Goal: Information Seeking & Learning: Learn about a topic

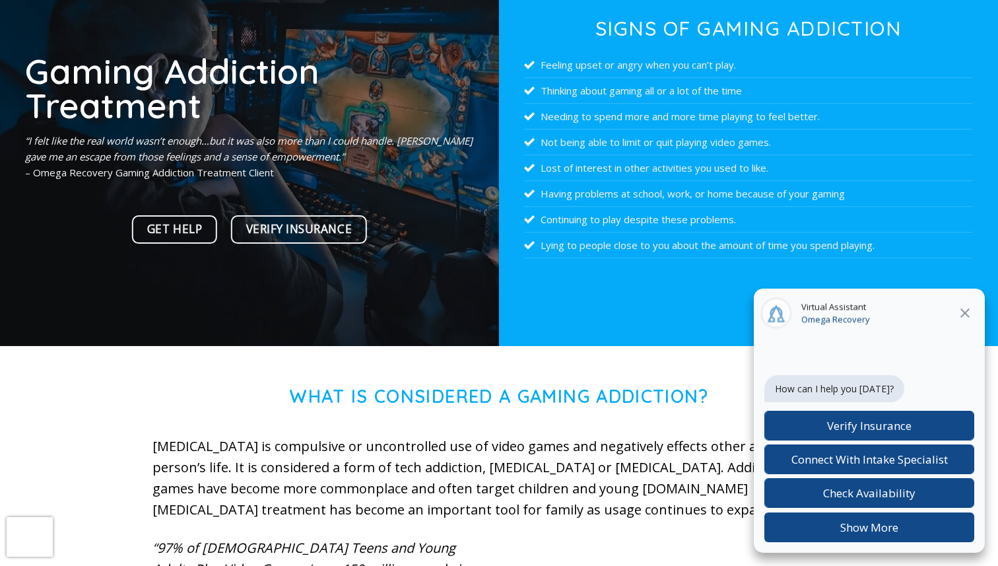
scroll to position [187, 0]
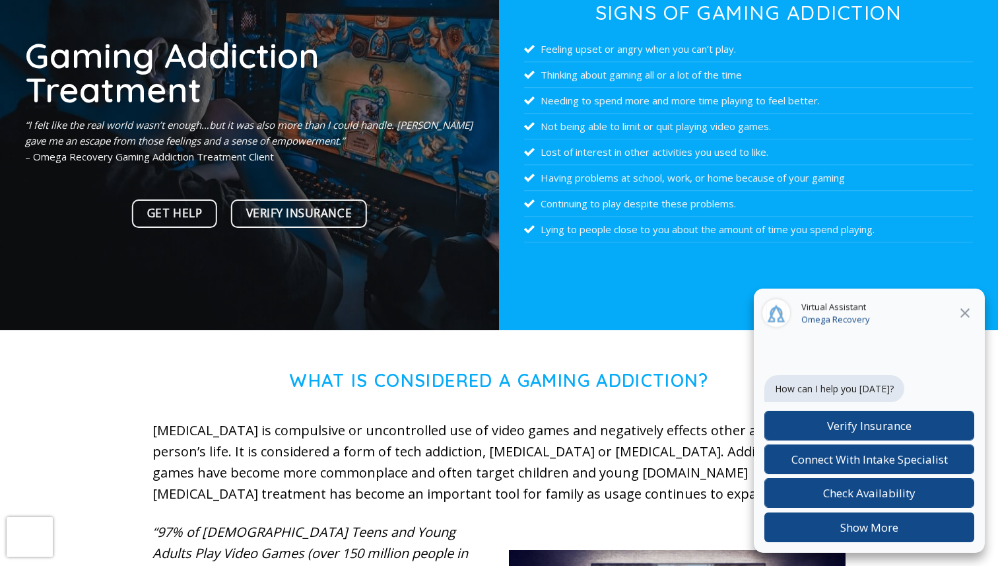
click at [962, 312] on icon at bounding box center [965, 313] width 16 height 16
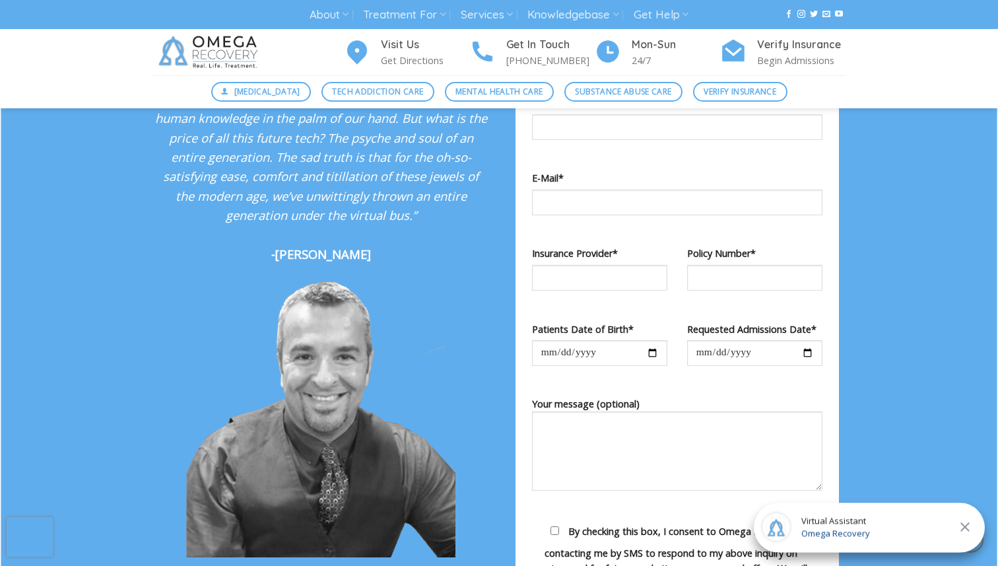
scroll to position [1397, 0]
drag, startPoint x: 288, startPoint y: 258, endPoint x: 358, endPoint y: 265, distance: 70.3
click at [358, 265] on p "“Unfortunately, it seems that we, as a society, have entered into a Faustian de…" at bounding box center [320, 139] width 337 height 253
copy strong "Dr. Kardaras"
click at [403, 265] on p "“Unfortunately, it seems that we, as a society, have entered into a Faustian de…" at bounding box center [320, 139] width 337 height 253
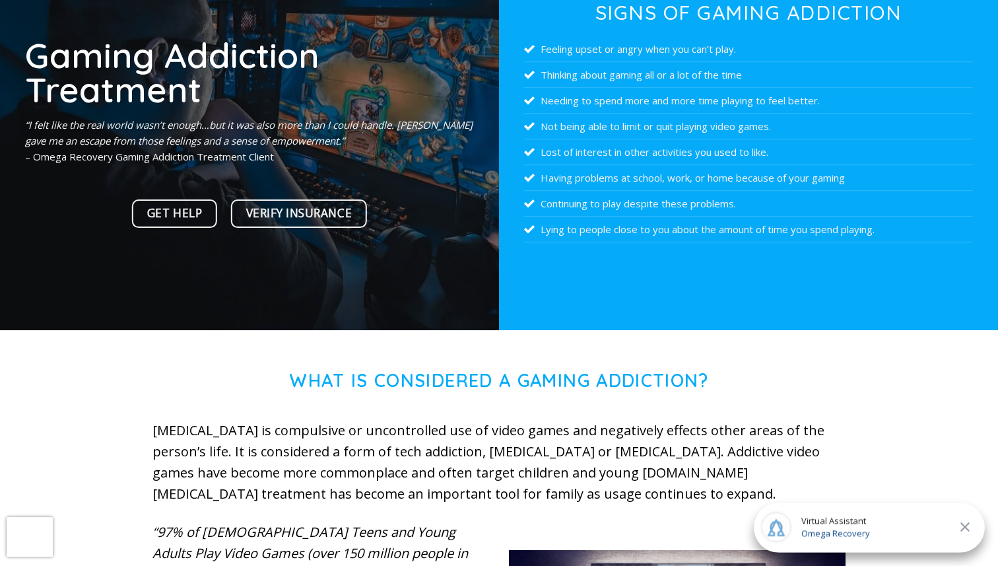
scroll to position [189, 0]
